Goal: Information Seeking & Learning: Learn about a topic

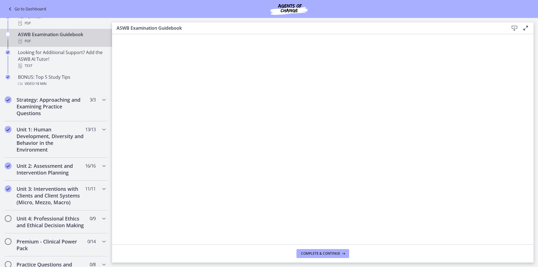
scroll to position [392, 0]
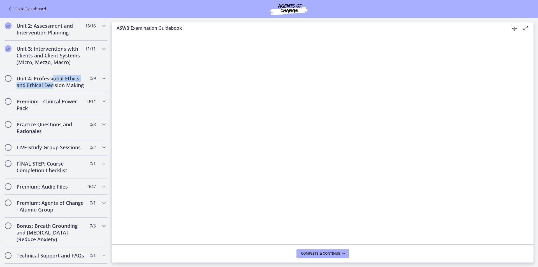
click at [53, 82] on h2 "Unit 4: Professional Ethics and Ethical Decision Making" at bounding box center [51, 81] width 68 height 13
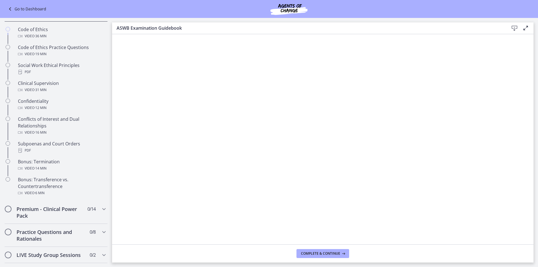
scroll to position [170, 0]
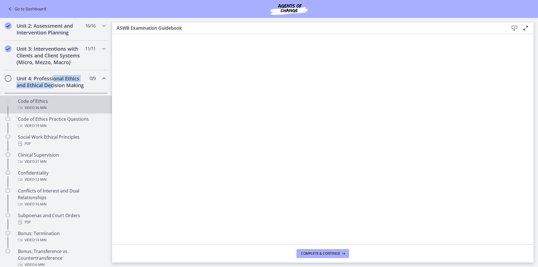
click at [24, 109] on div "Code of Ethics Video · 36 min" at bounding box center [61, 104] width 87 height 13
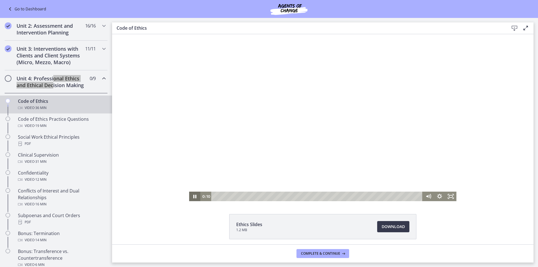
click at [194, 197] on icon "Pause" at bounding box center [194, 197] width 3 height 4
click at [225, 199] on div "2:09" at bounding box center [317, 197] width 204 height 10
drag, startPoint x: 225, startPoint y: 197, endPoint x: 220, endPoint y: 198, distance: 5.1
click at [220, 198] on div "Playbar" at bounding box center [221, 196] width 3 height 3
click at [190, 194] on icon "Play Video" at bounding box center [195, 197] width 11 height 10
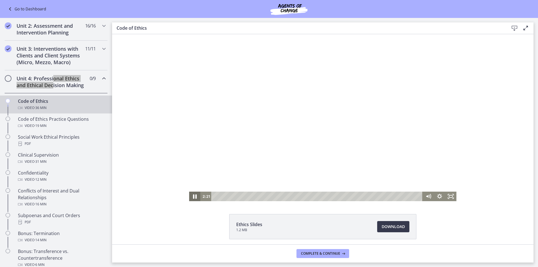
click at [190, 196] on icon "Pause" at bounding box center [194, 196] width 13 height 11
click at [195, 195] on icon "Play Video" at bounding box center [195, 197] width 11 height 10
click at [195, 195] on icon "Pause" at bounding box center [194, 197] width 11 height 10
click at [195, 196] on icon "Play Video" at bounding box center [195, 197] width 11 height 10
click at [194, 197] on icon "Pause" at bounding box center [195, 196] width 4 height 4
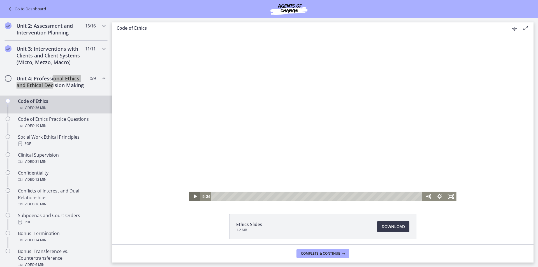
click at [194, 197] on icon "Play Video" at bounding box center [195, 197] width 11 height 10
click at [191, 196] on icon "Pause" at bounding box center [194, 196] width 13 height 11
